Goal: Task Accomplishment & Management: Complete application form

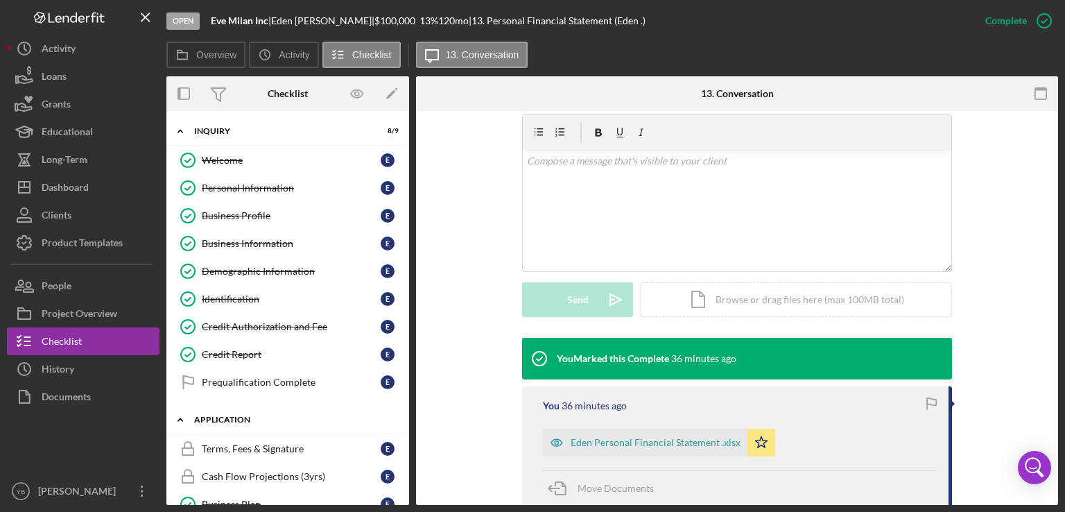
click at [247, 417] on div "Application" at bounding box center [293, 419] width 198 height 8
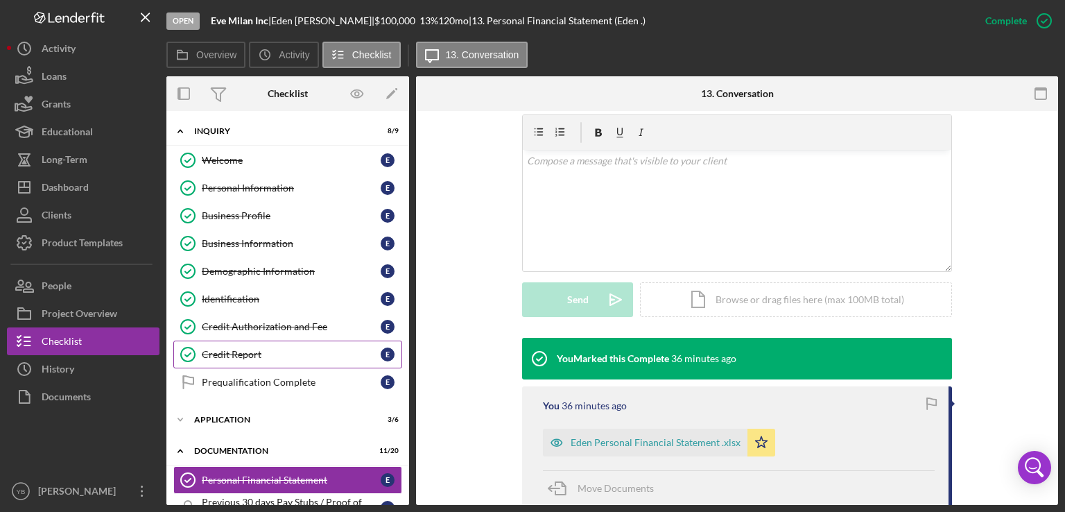
click at [241, 349] on div "Credit Report" at bounding box center [291, 354] width 179 height 11
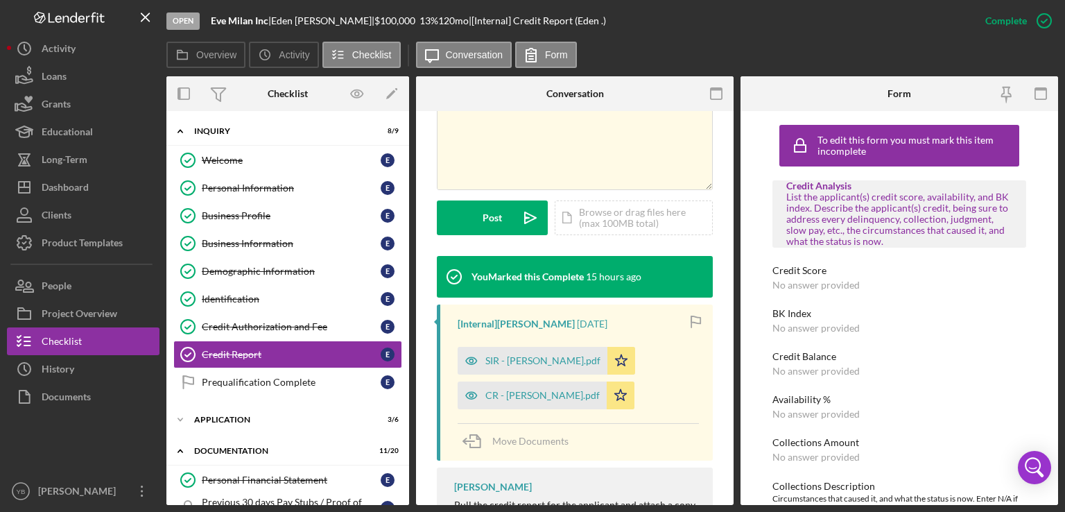
scroll to position [322, 0]
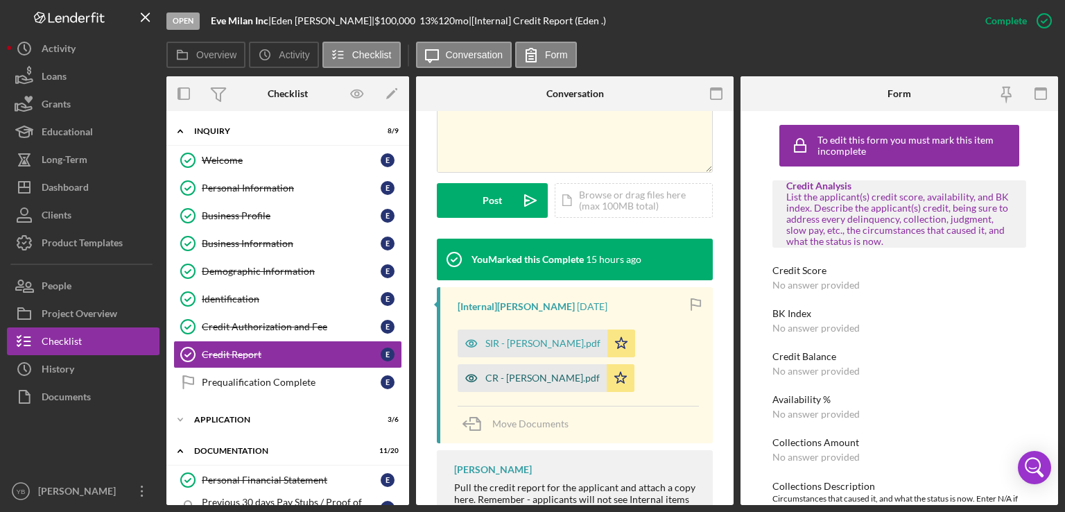
click at [524, 379] on div "CR - [PERSON_NAME].pdf" at bounding box center [542, 377] width 114 height 11
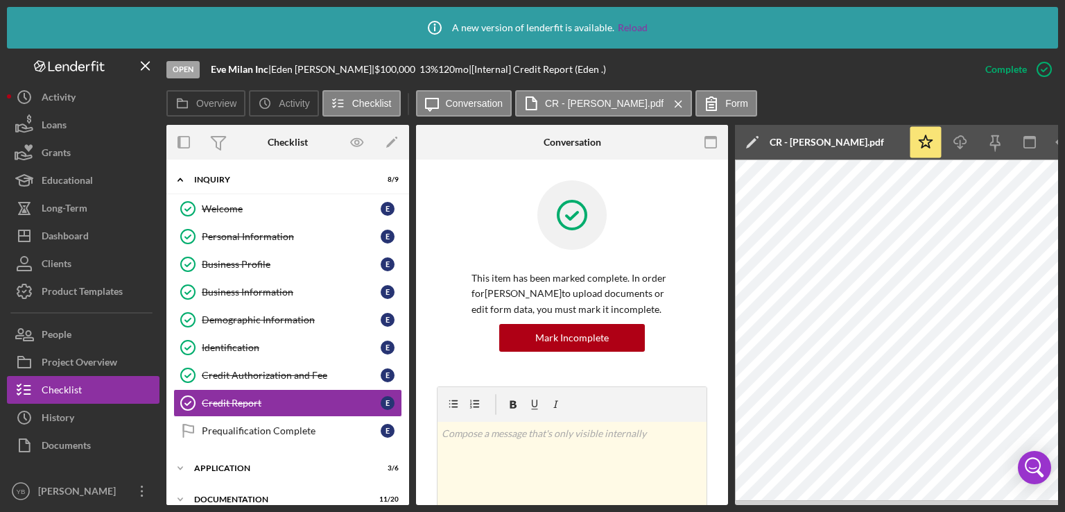
scroll to position [67, 0]
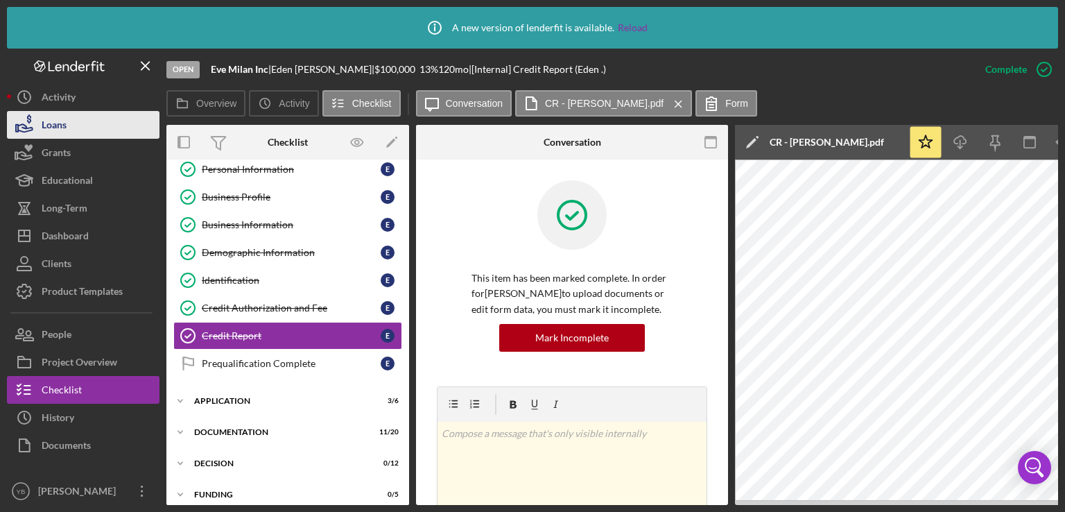
click at [47, 129] on div "Loans" at bounding box center [54, 126] width 25 height 31
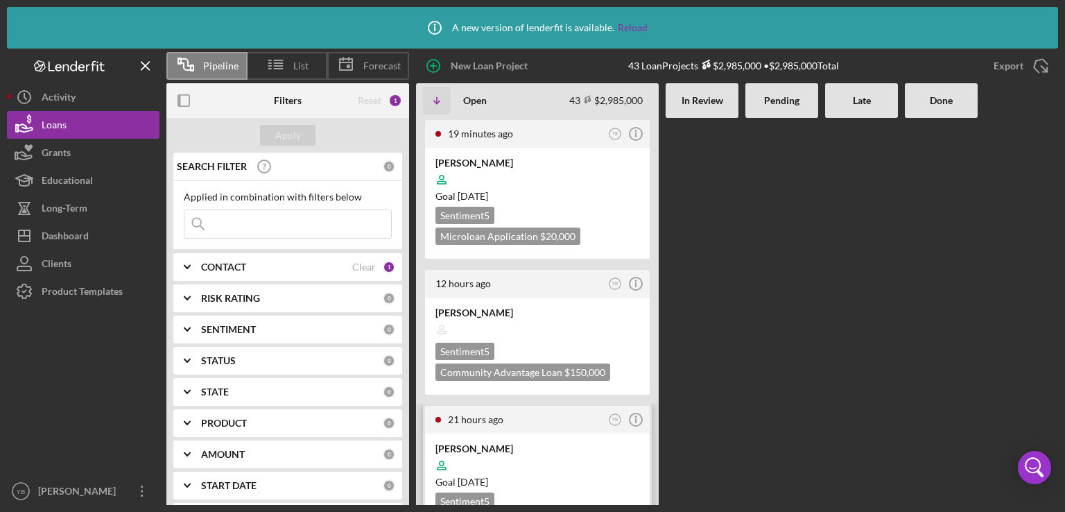
click at [566, 456] on div at bounding box center [538, 465] width 204 height 26
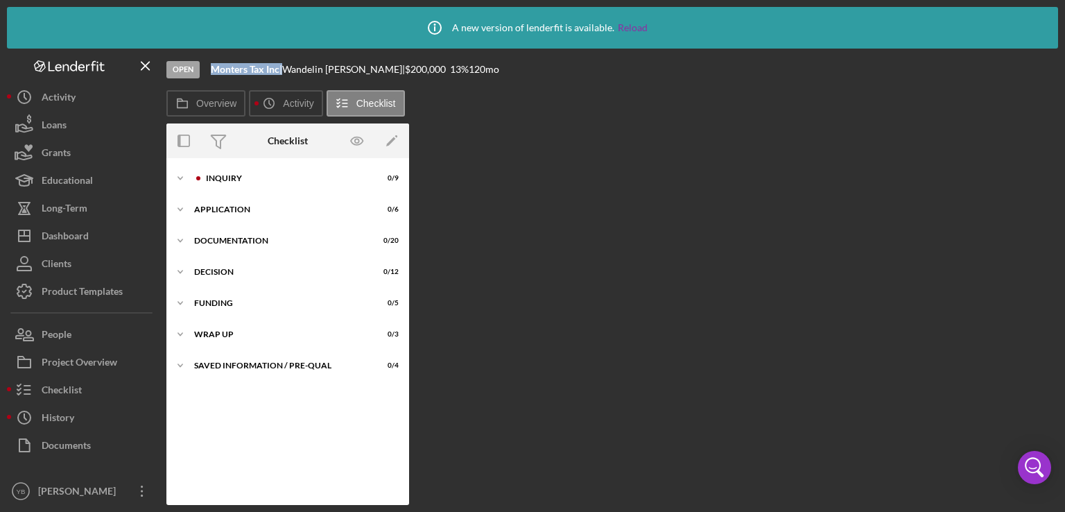
drag, startPoint x: 282, startPoint y: 69, endPoint x: 211, endPoint y: 68, distance: 70.8
click at [211, 68] on div "Monters Tax Inc |" at bounding box center [246, 69] width 71 height 11
copy div "Monters Tax Inc"
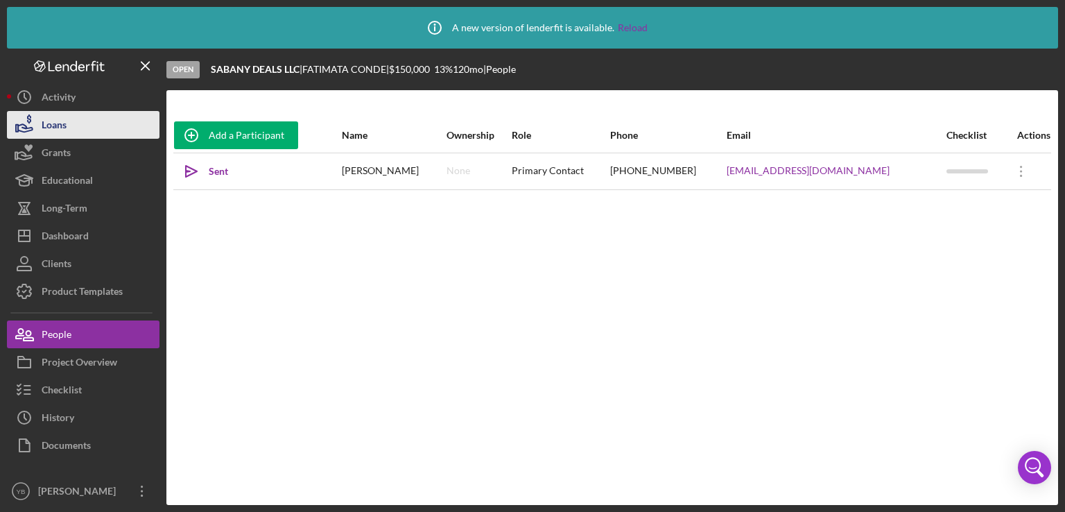
click at [80, 131] on button "Loans" at bounding box center [83, 125] width 153 height 28
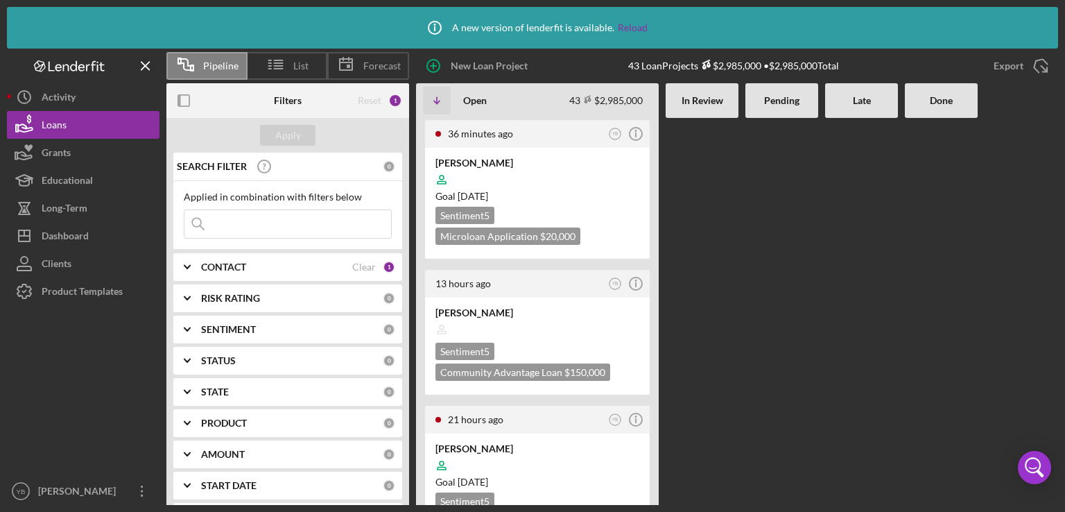
click at [816, 285] on div at bounding box center [782, 311] width 73 height 387
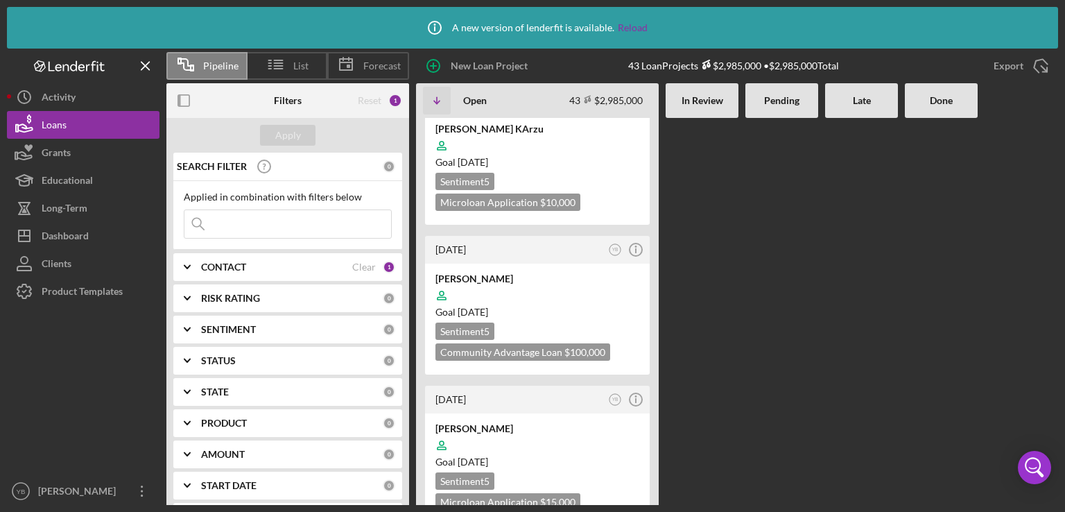
scroll to position [472, 0]
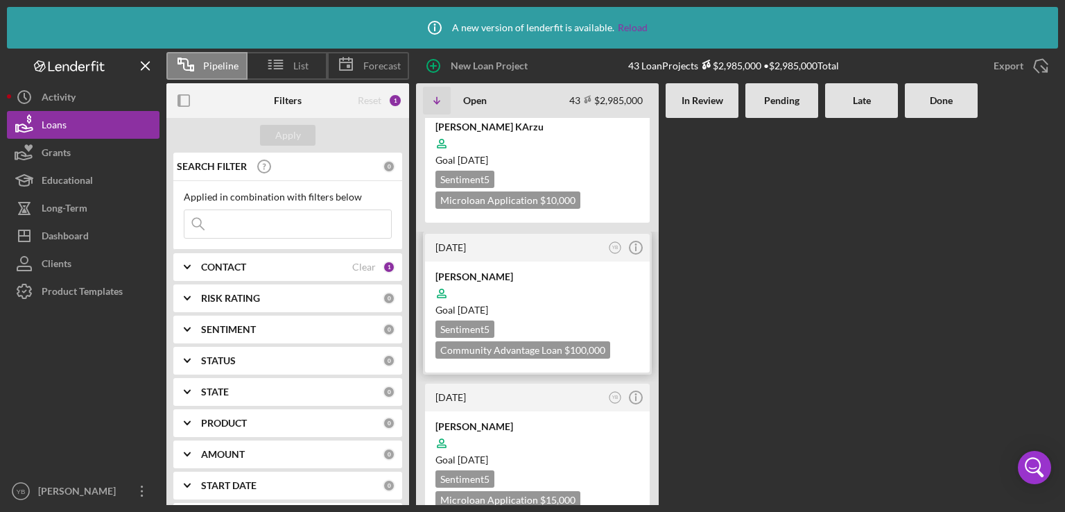
click at [554, 286] on div at bounding box center [538, 293] width 204 height 26
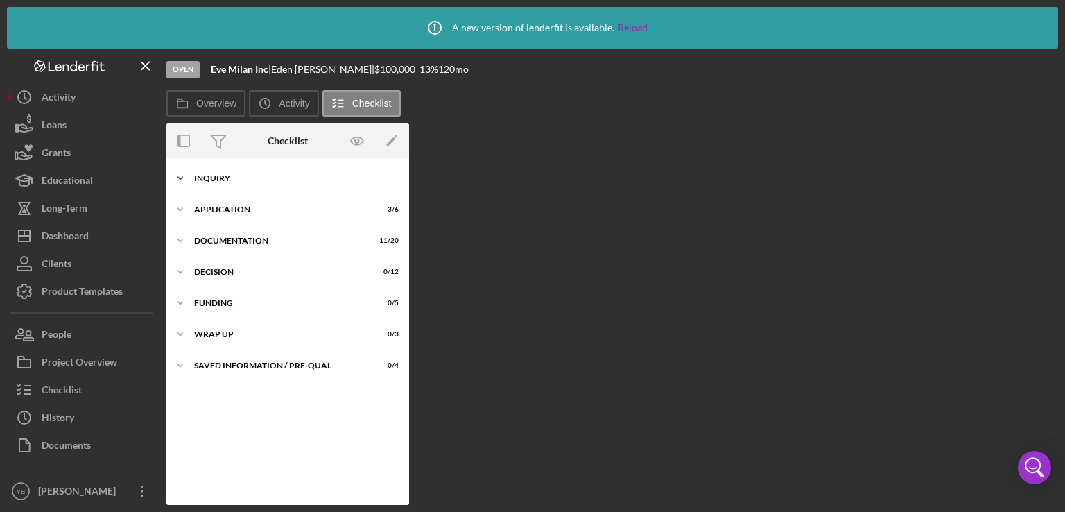
click at [227, 175] on div "Inquiry" at bounding box center [293, 178] width 198 height 8
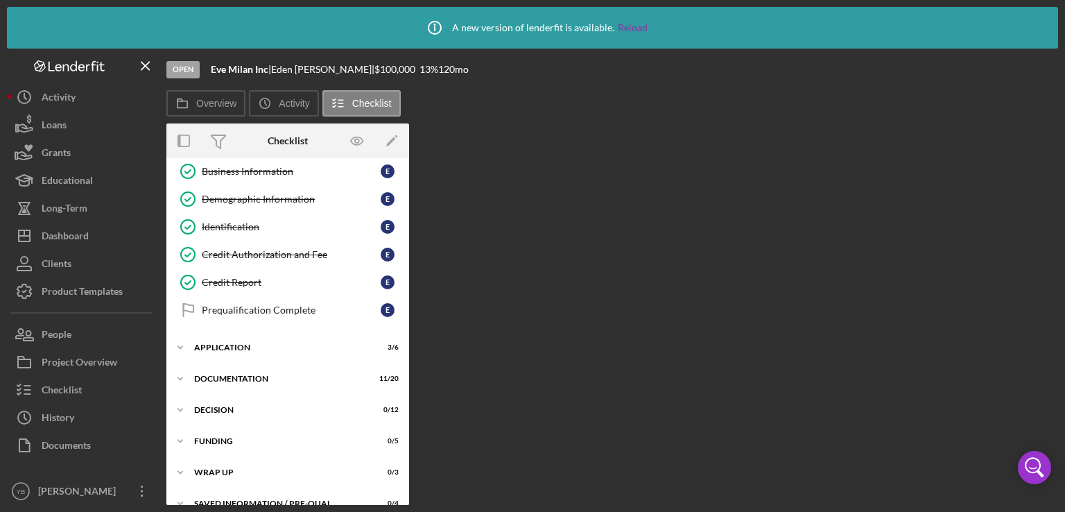
scroll to position [137, 0]
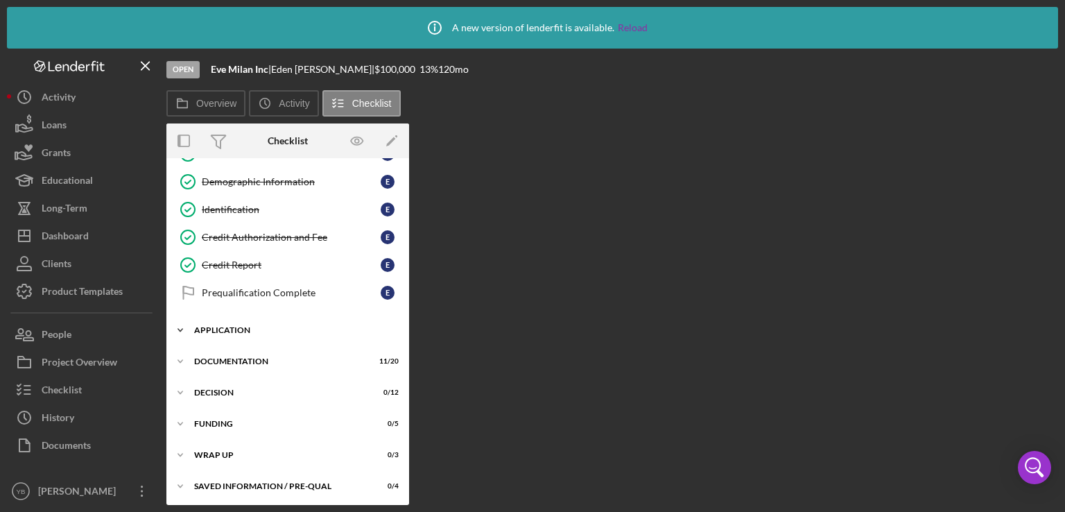
click at [234, 332] on div "Icon/Expander Application 3 / 6" at bounding box center [287, 330] width 243 height 28
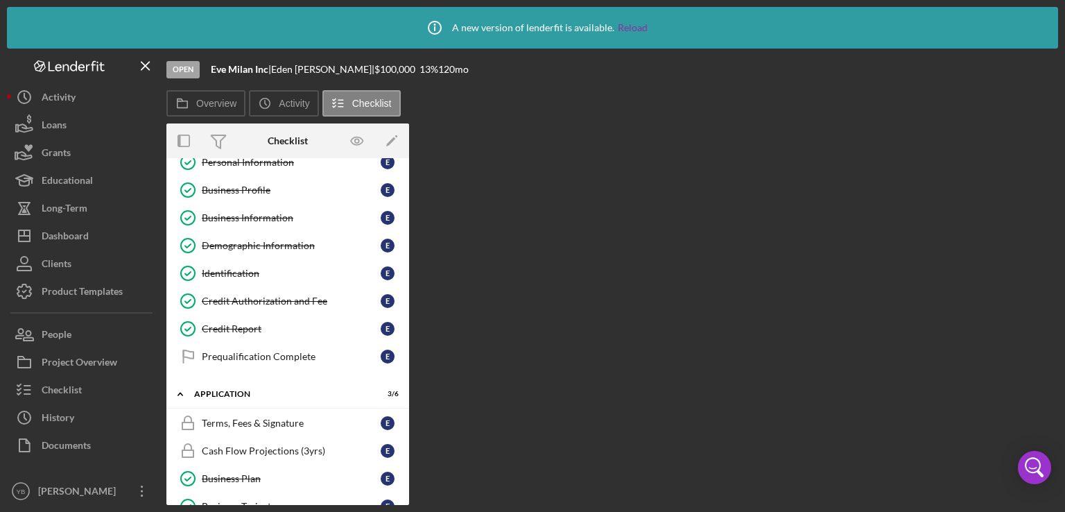
scroll to position [0, 0]
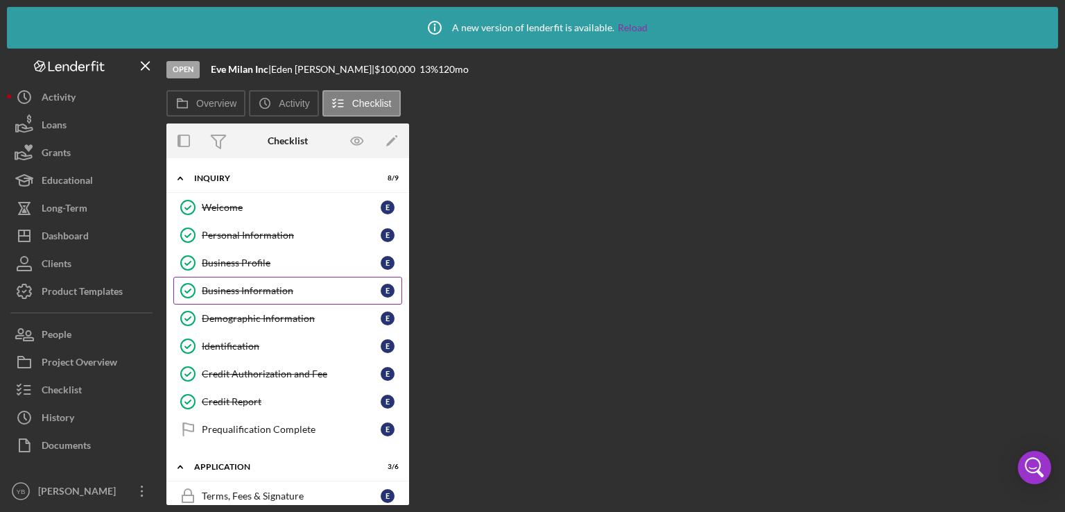
click at [275, 290] on div "Business Information" at bounding box center [291, 290] width 179 height 11
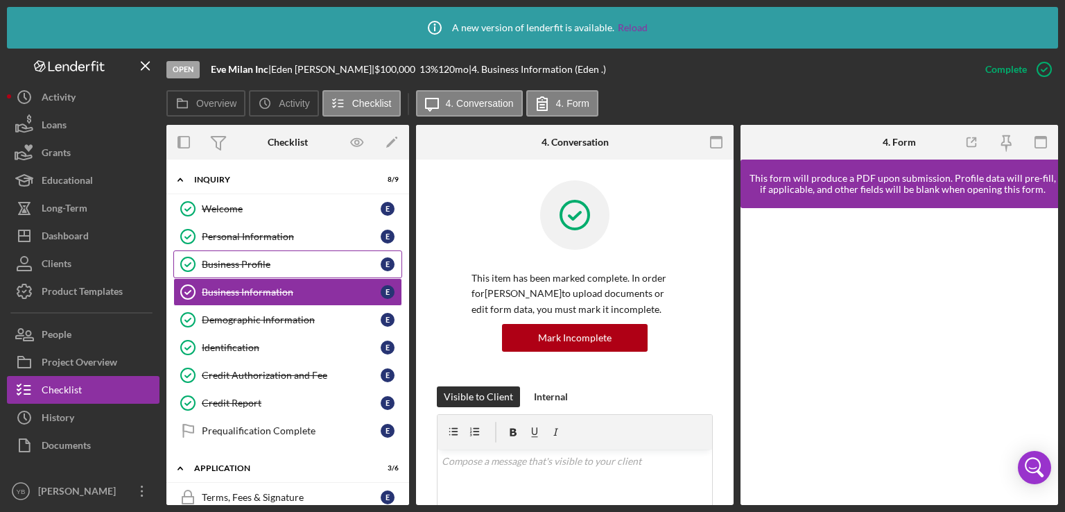
click at [270, 264] on div "Business Profile" at bounding box center [291, 264] width 179 height 11
